Goal: Information Seeking & Learning: Learn about a topic

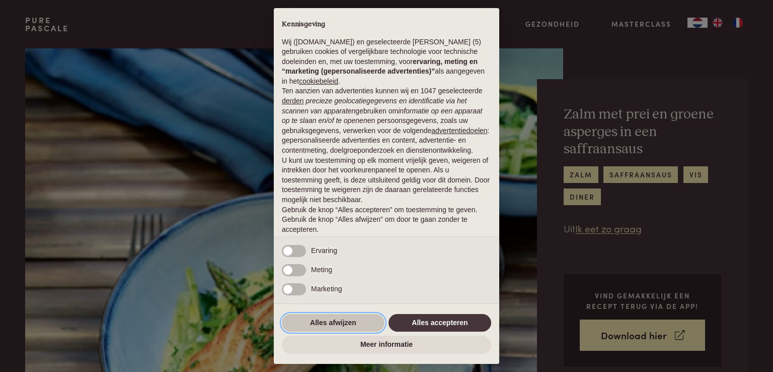
click at [354, 324] on button "Alles afwijzen" at bounding box center [333, 323] width 103 height 18
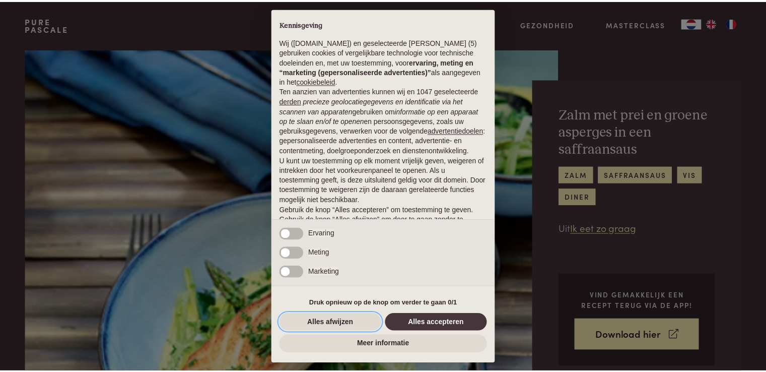
scroll to position [33, 0]
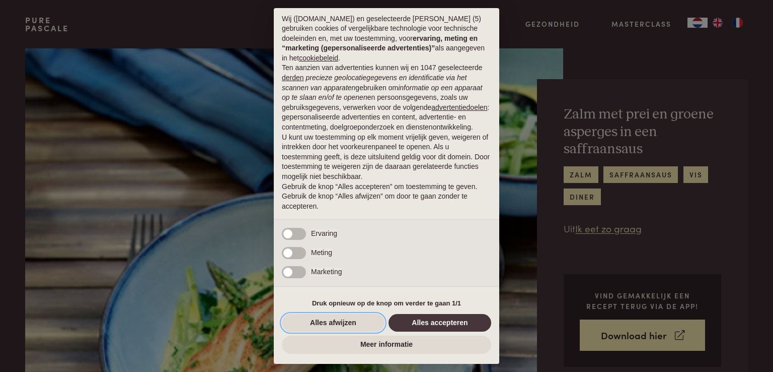
click at [354, 324] on button "Alles afwijzen" at bounding box center [333, 323] width 103 height 18
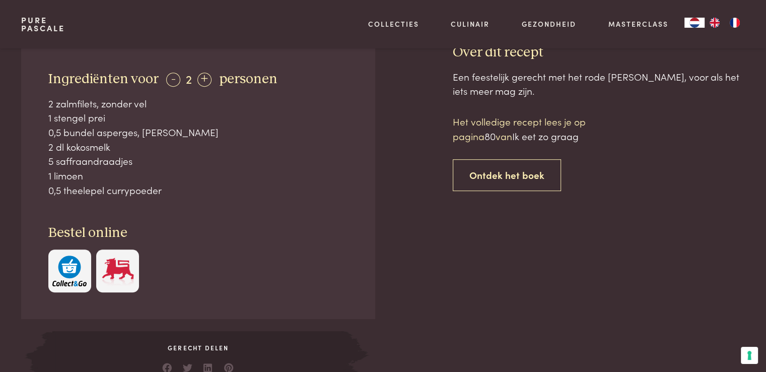
scroll to position [352, 0]
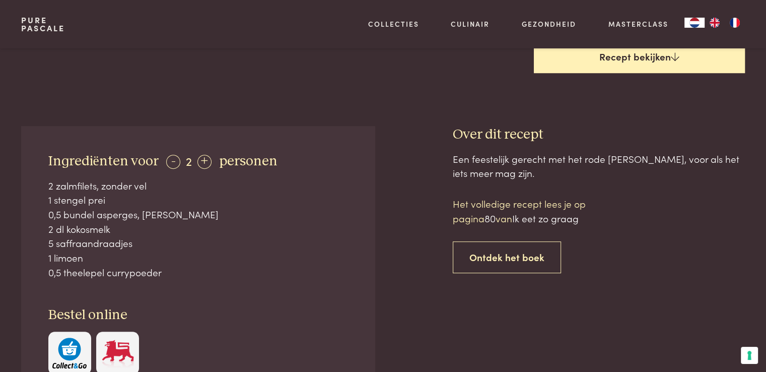
click at [649, 53] on link "Recept bekijken" at bounding box center [639, 57] width 211 height 32
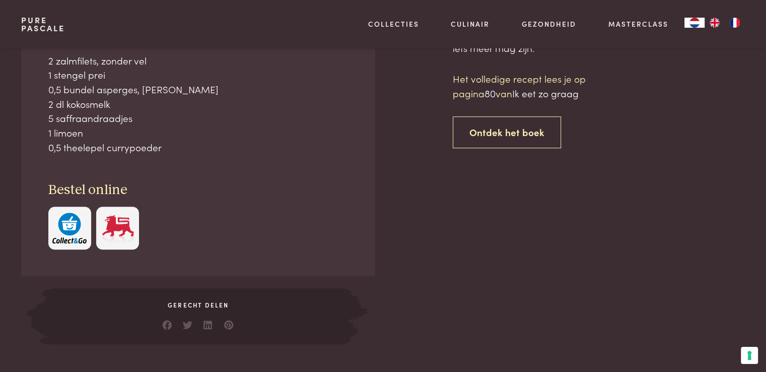
scroll to position [477, 0]
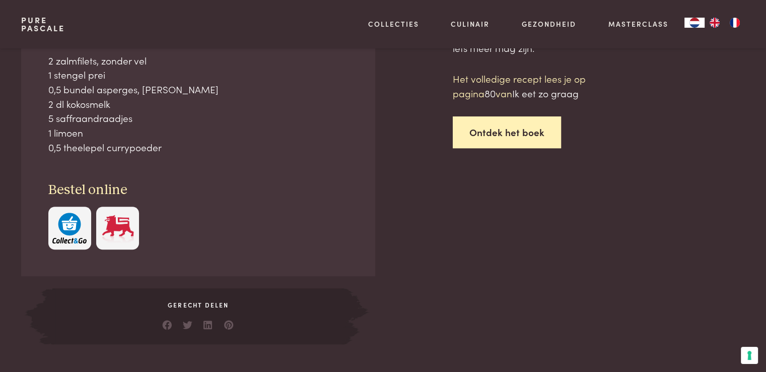
click at [528, 128] on link "Ontdek het boek" at bounding box center [507, 132] width 108 height 32
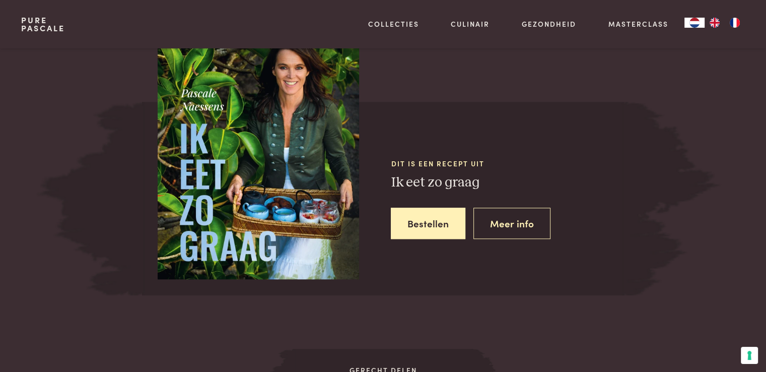
scroll to position [927, 0]
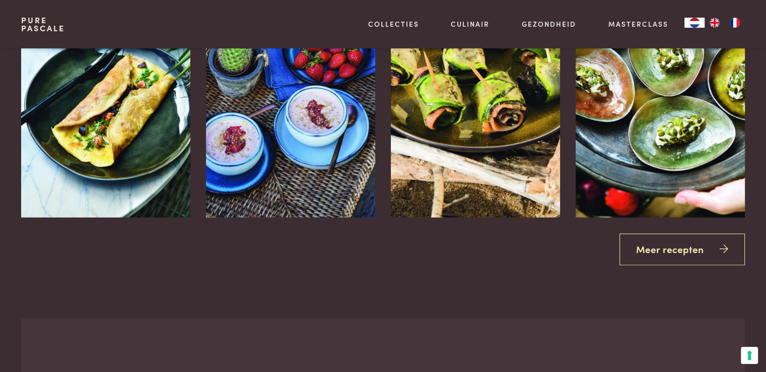
scroll to position [1481, 0]
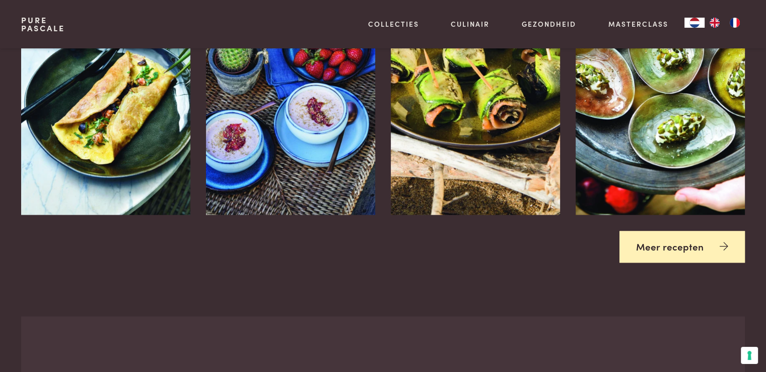
click at [677, 244] on link "Meer recepten" at bounding box center [681, 247] width 125 height 32
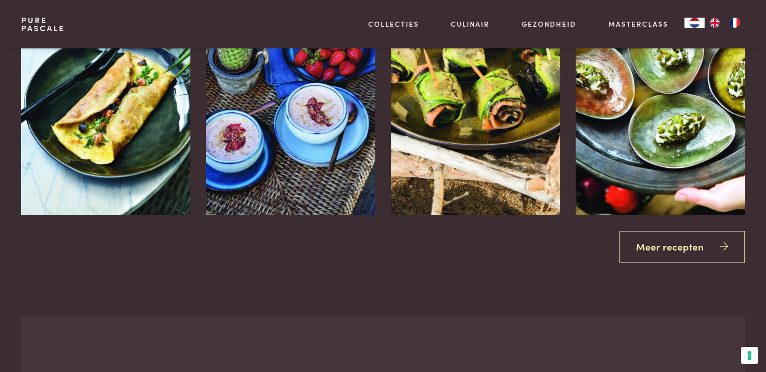
scroll to position [477, 0]
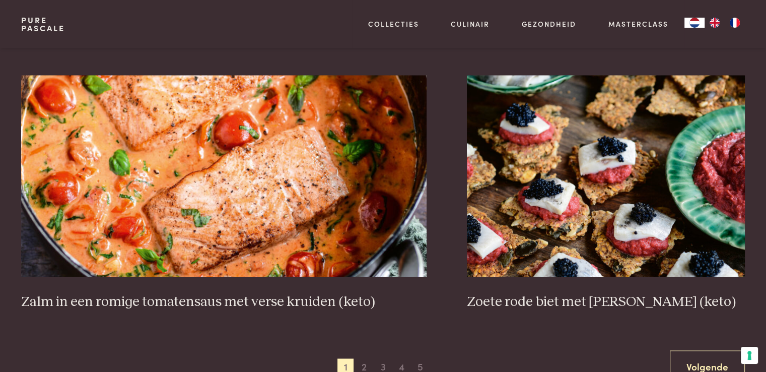
scroll to position [1863, 0]
